Goal: Navigation & Orientation: Find specific page/section

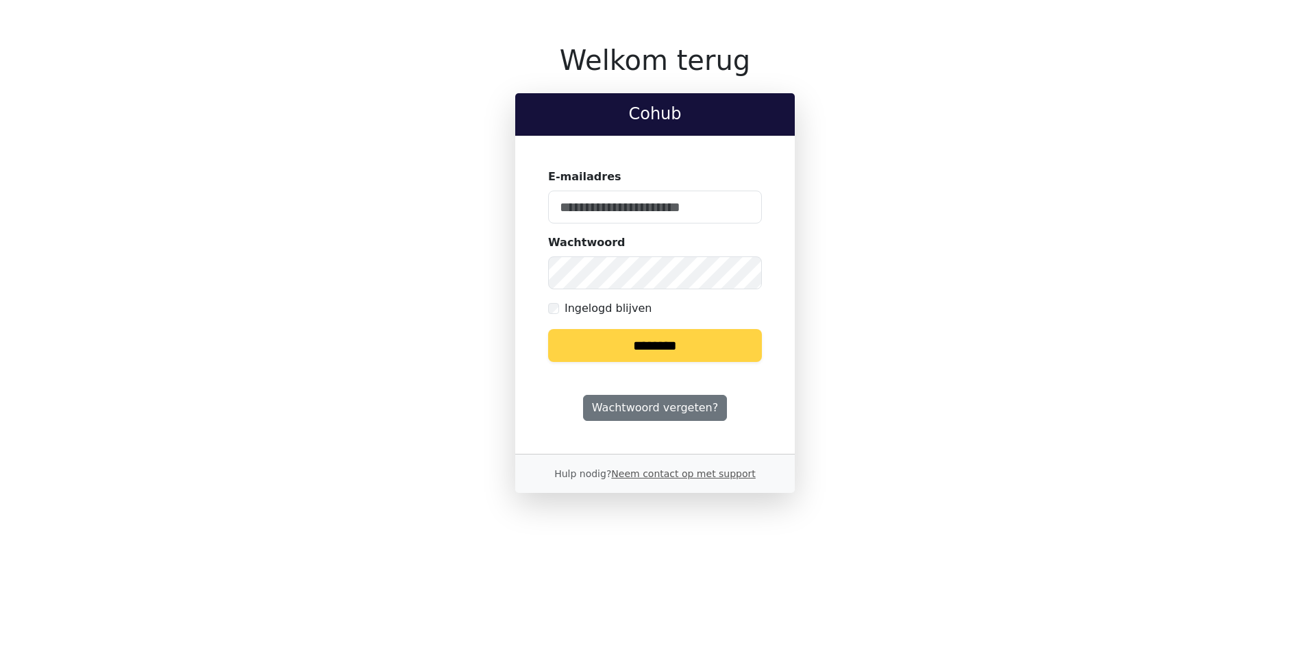
type input "**********"
click at [665, 349] on input "********" at bounding box center [655, 345] width 214 height 33
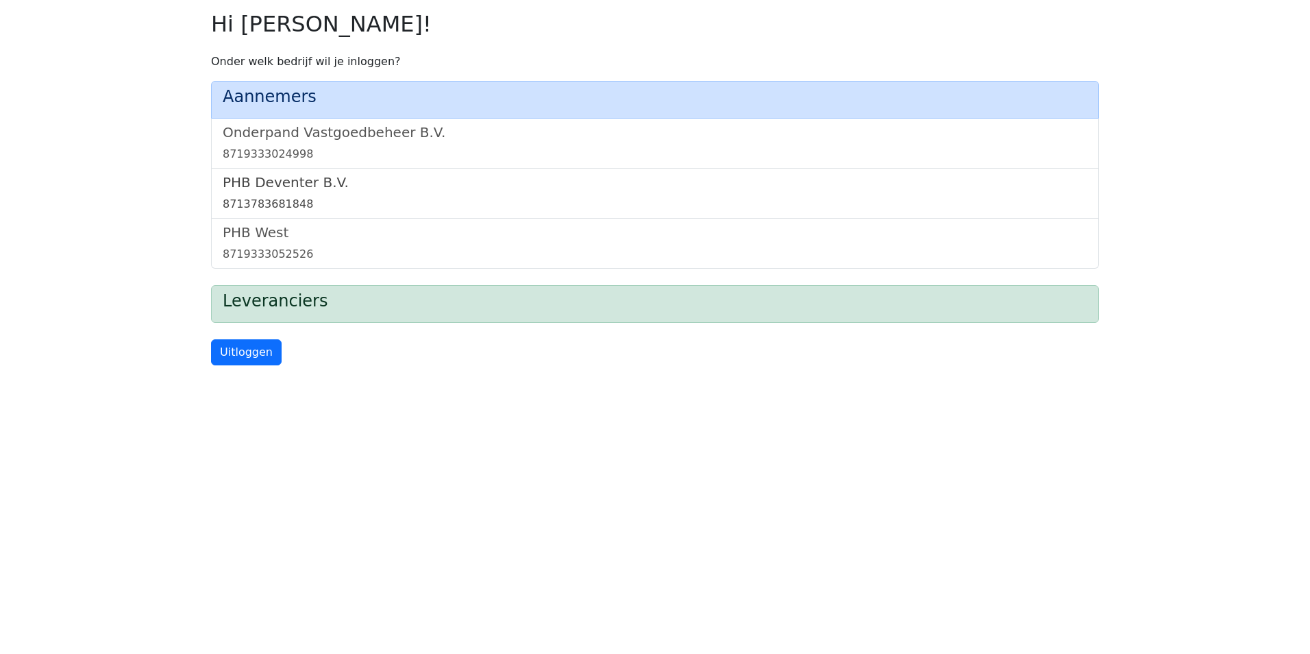
click at [329, 196] on div "8713783681848" at bounding box center [655, 204] width 865 height 16
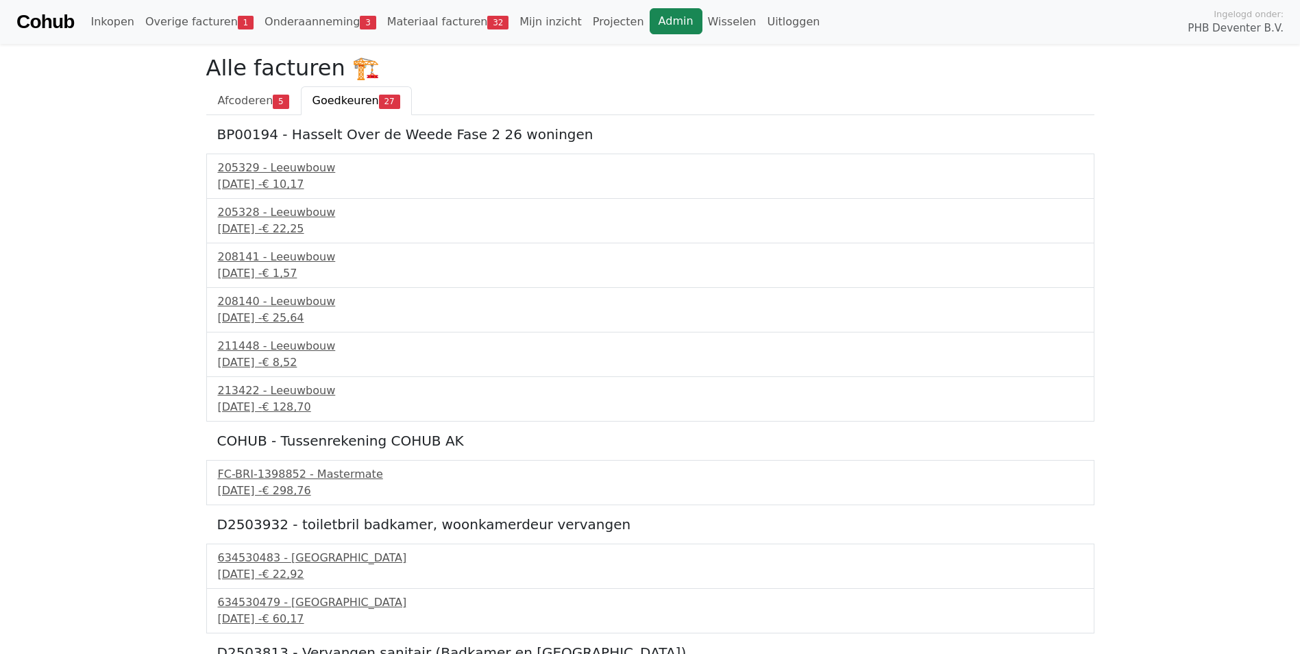
click at [650, 23] on link "Admin" at bounding box center [676, 21] width 53 height 26
